Goal: Transaction & Acquisition: Purchase product/service

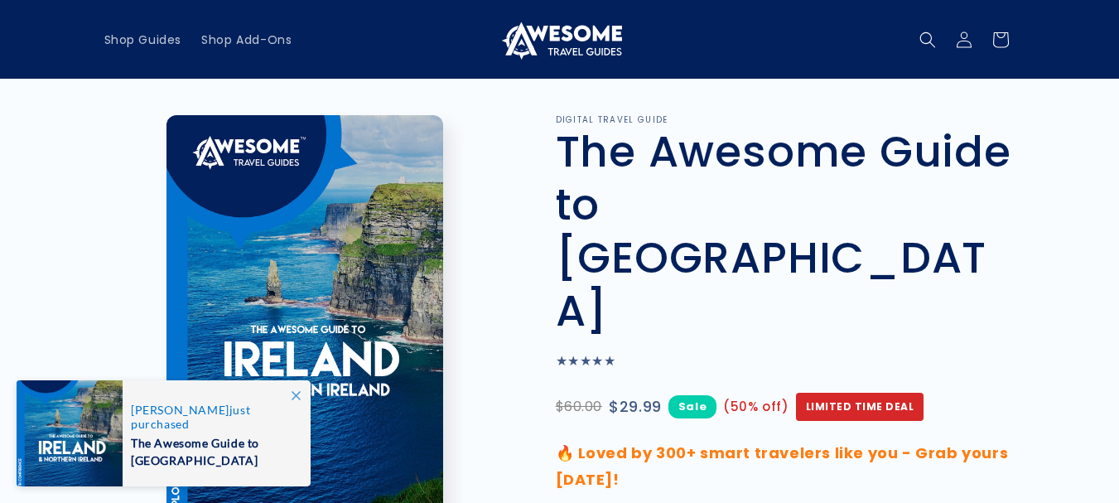
click at [295, 396] on icon at bounding box center [296, 395] width 9 height 9
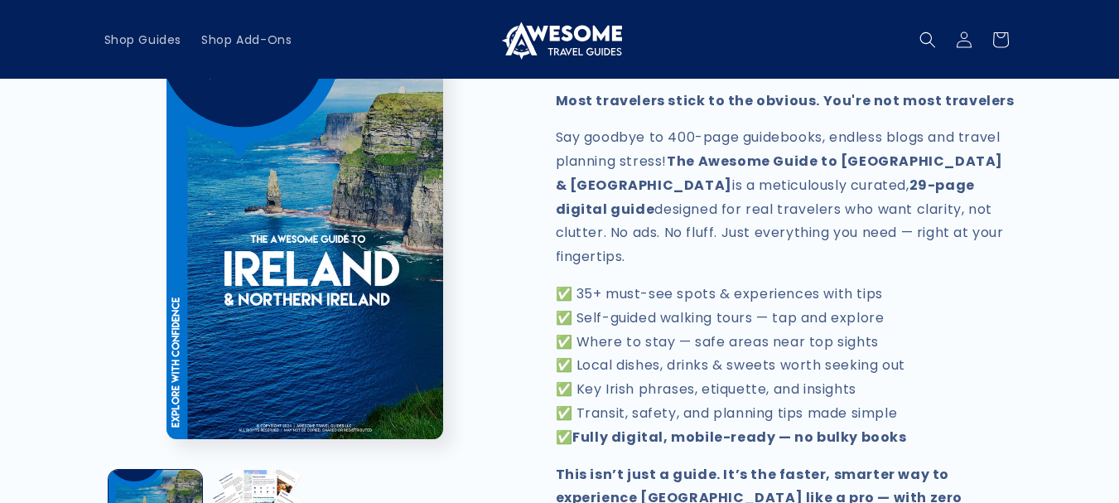
scroll to position [497, 0]
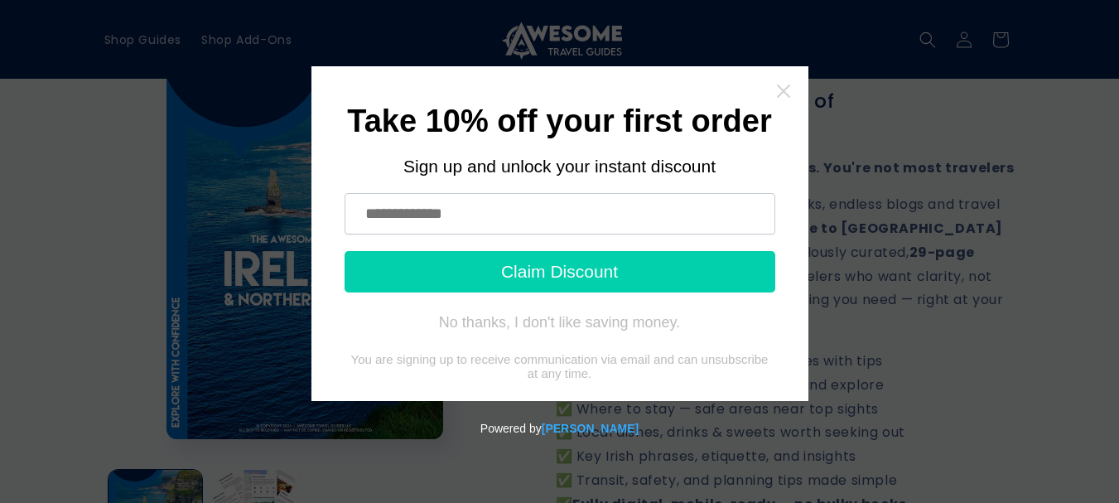
click at [784, 94] on icon "Close widget" at bounding box center [783, 91] width 17 height 17
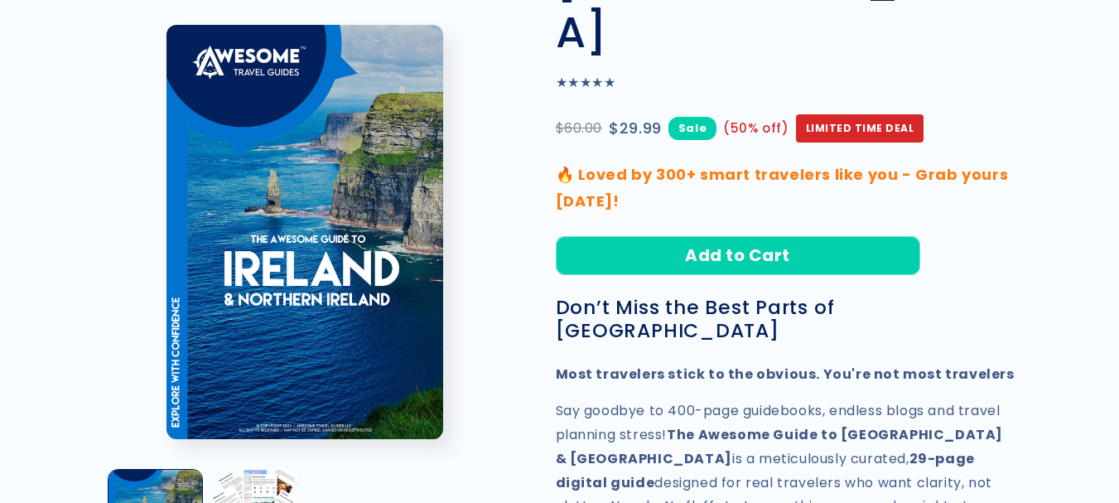
scroll to position [331, 0]
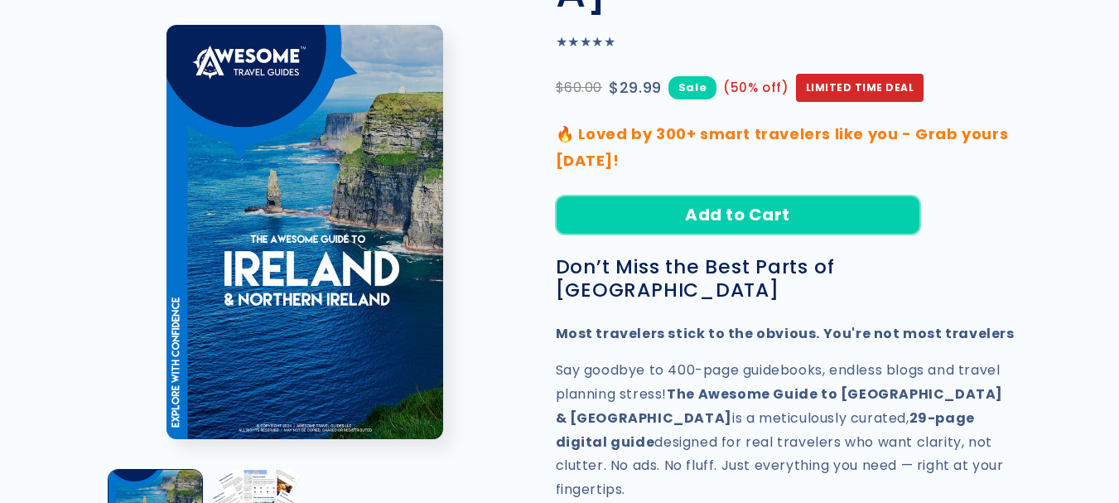
click at [761, 195] on button "Add to Cart" at bounding box center [738, 214] width 364 height 39
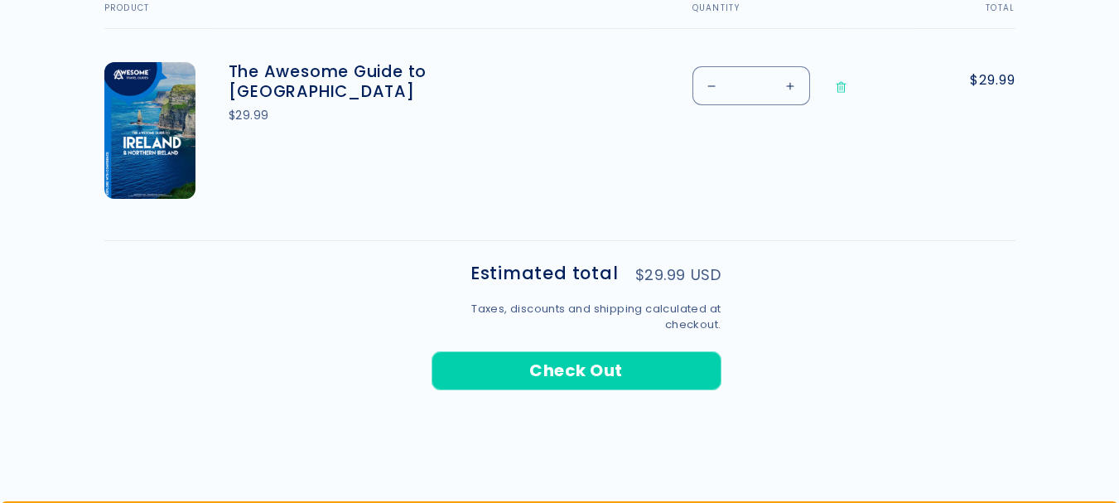
scroll to position [663, 0]
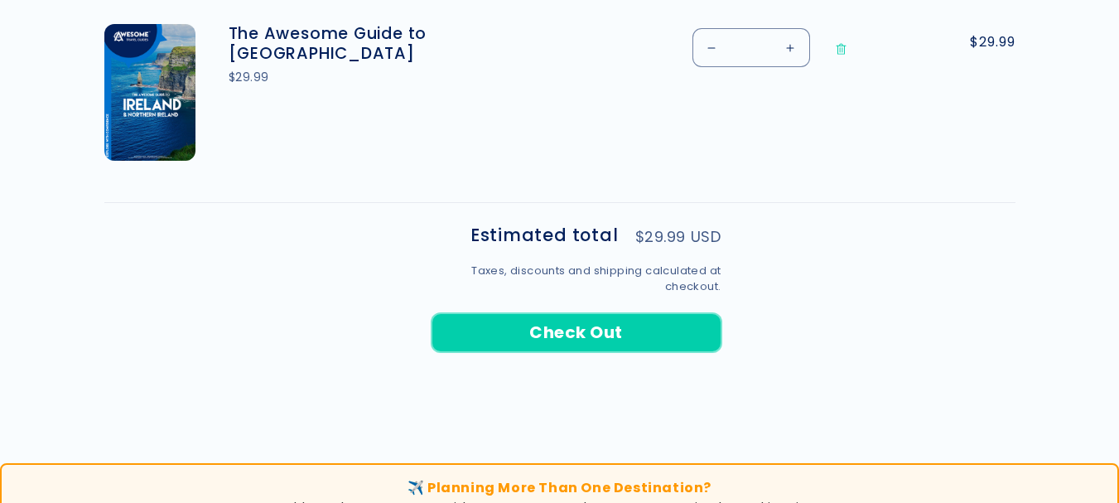
click at [591, 329] on button "Check Out" at bounding box center [577, 332] width 290 height 39
